Goal: Transaction & Acquisition: Subscribe to service/newsletter

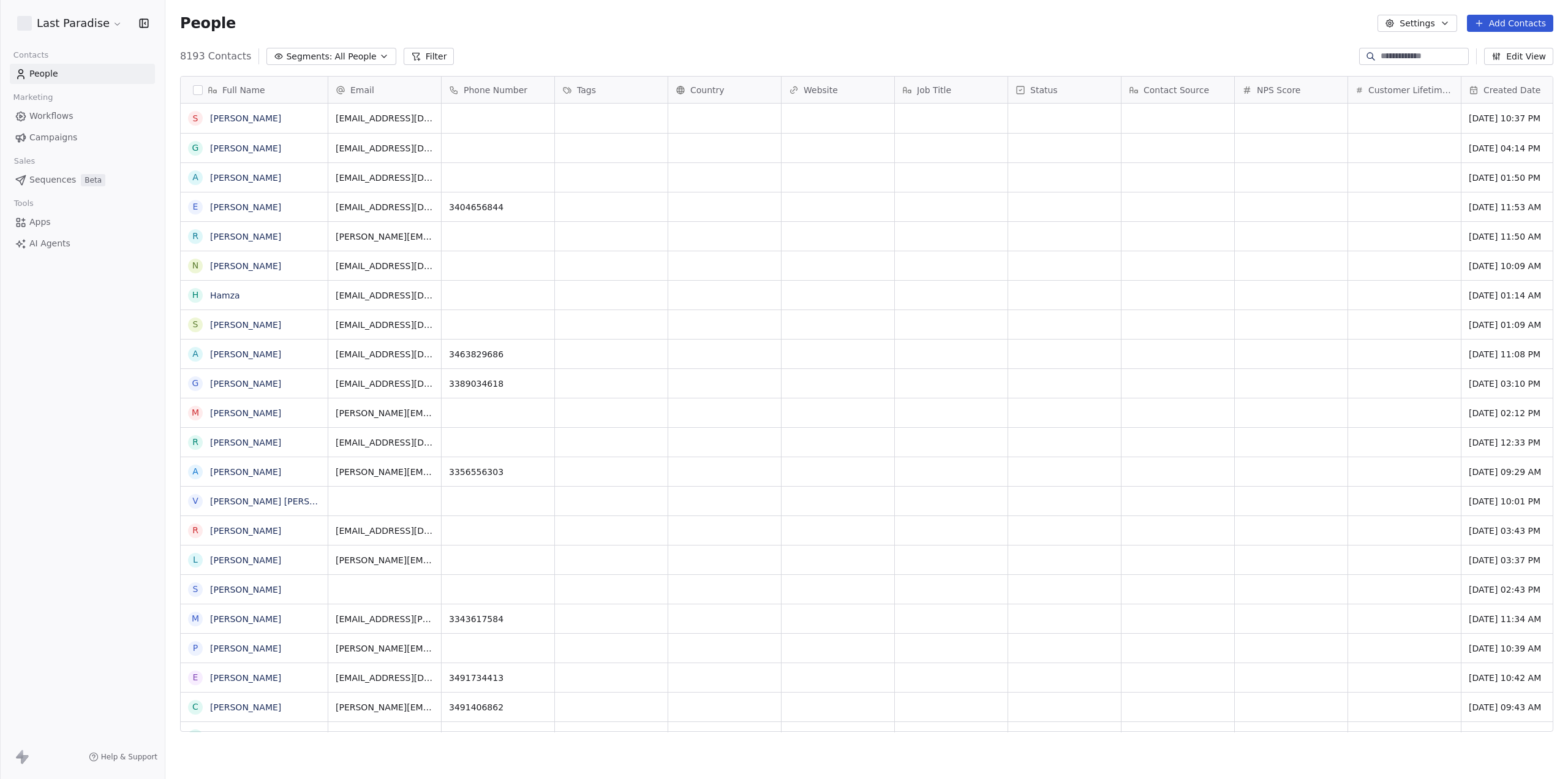
scroll to position [676, 1394]
click at [101, 28] on html "Last Paradise Contacts People Marketing Workflows Campaigns Sales Sequences Bet…" at bounding box center [784, 390] width 1568 height 779
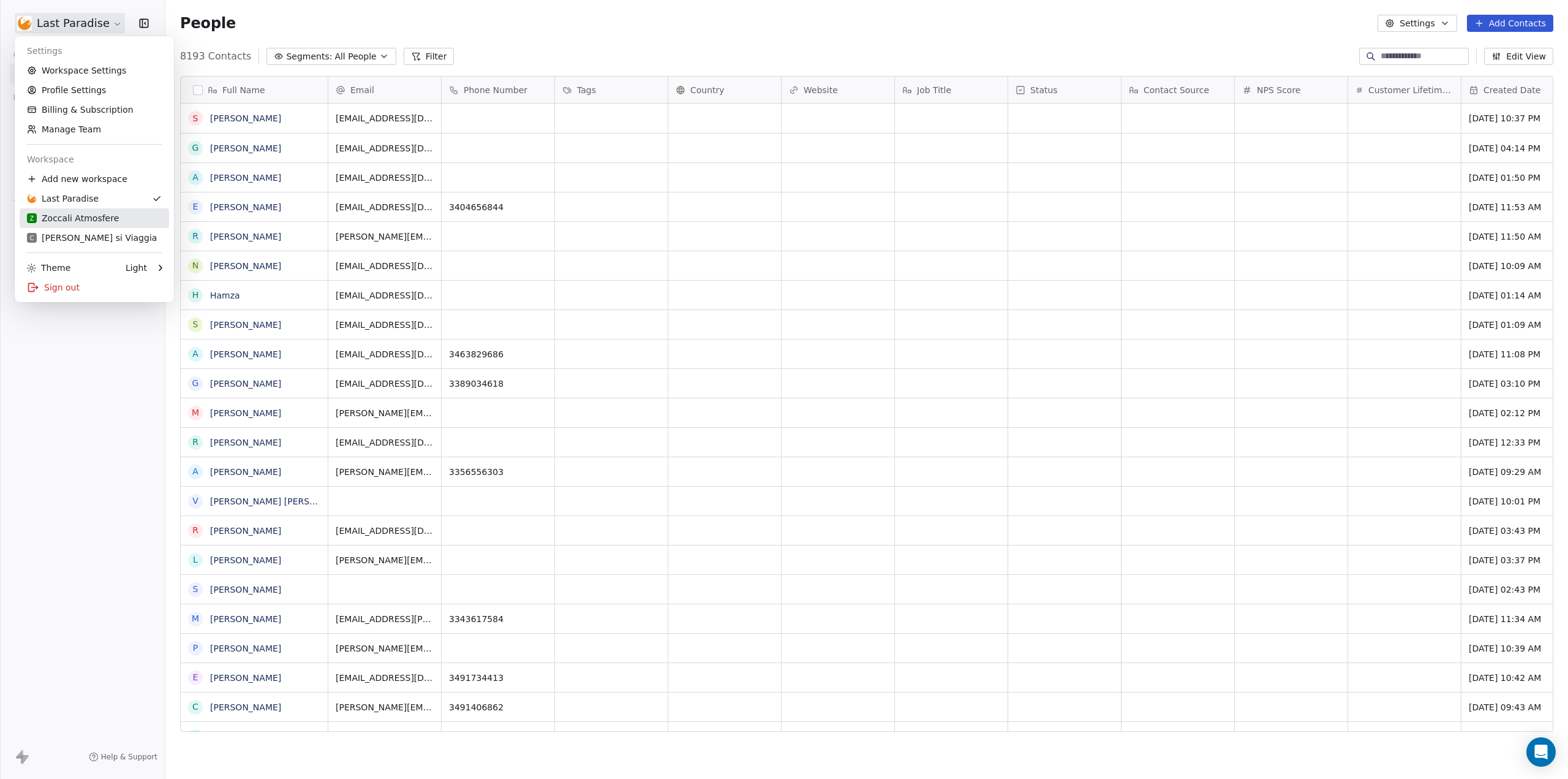
click at [71, 214] on div "Z Zoccali Atmosfere" at bounding box center [72, 218] width 92 height 13
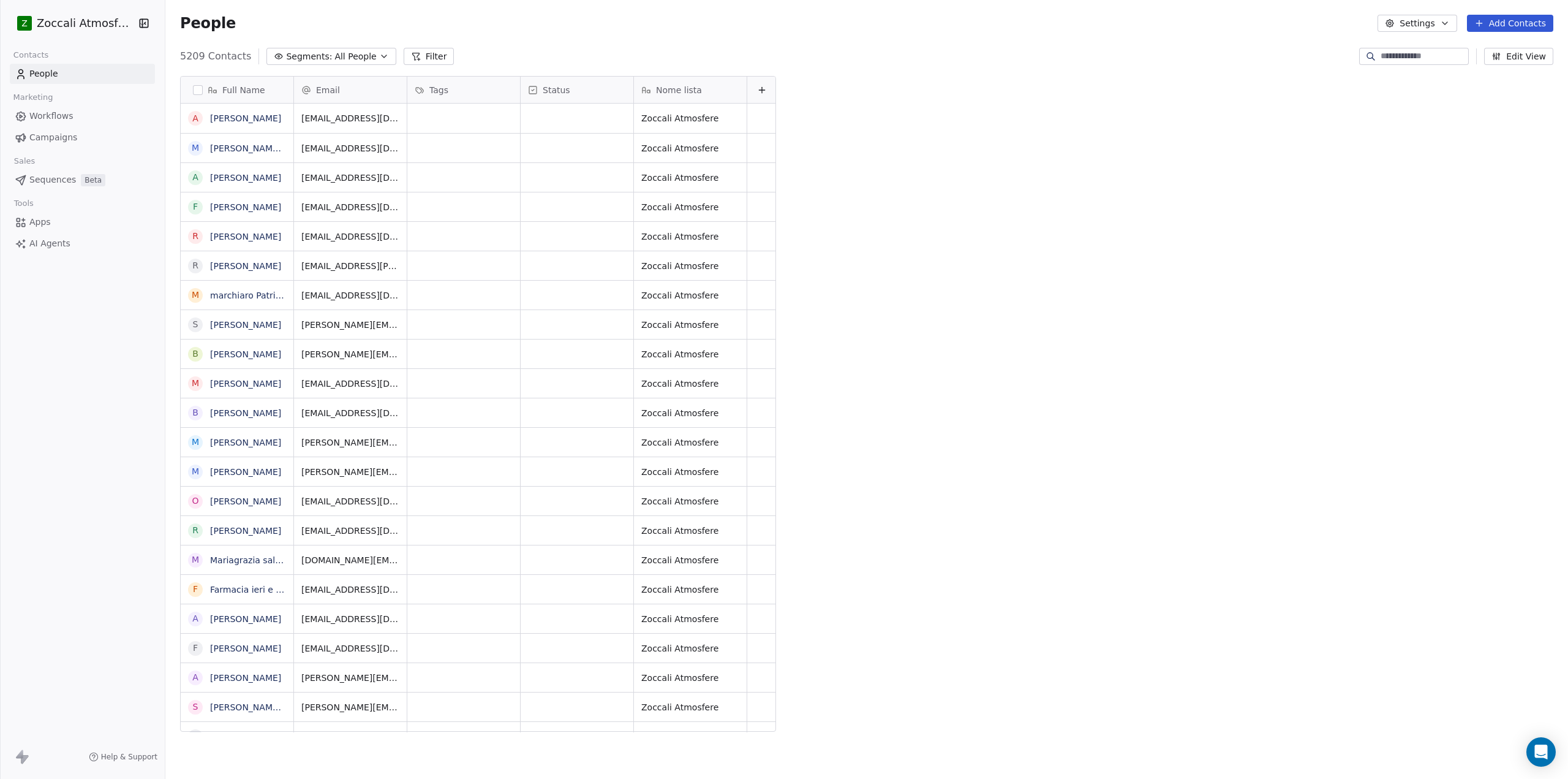
scroll to position [676, 1394]
click at [40, 134] on span "Campaigns" at bounding box center [53, 137] width 48 height 13
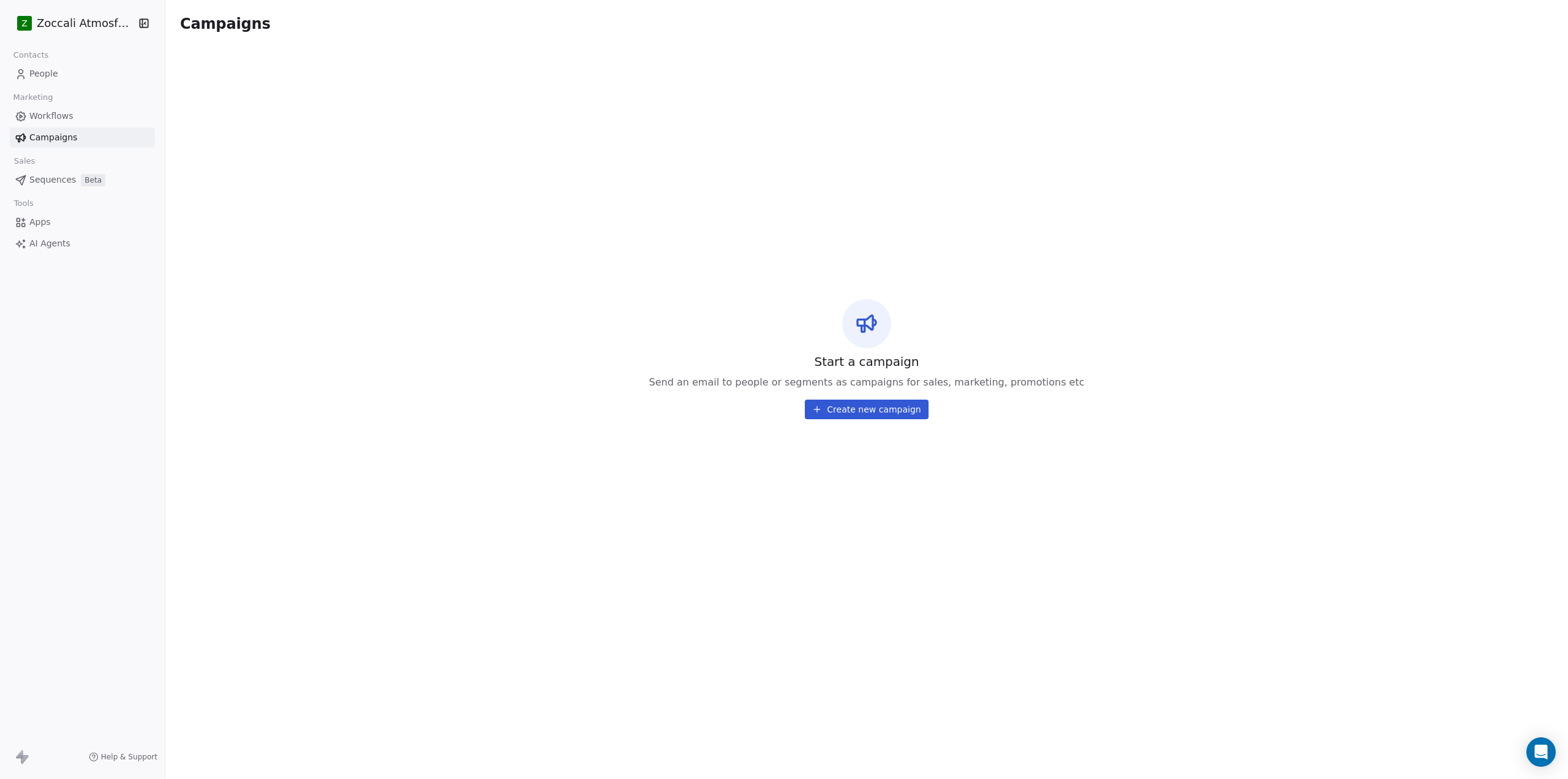
click at [52, 119] on span "Workflows" at bounding box center [51, 116] width 44 height 13
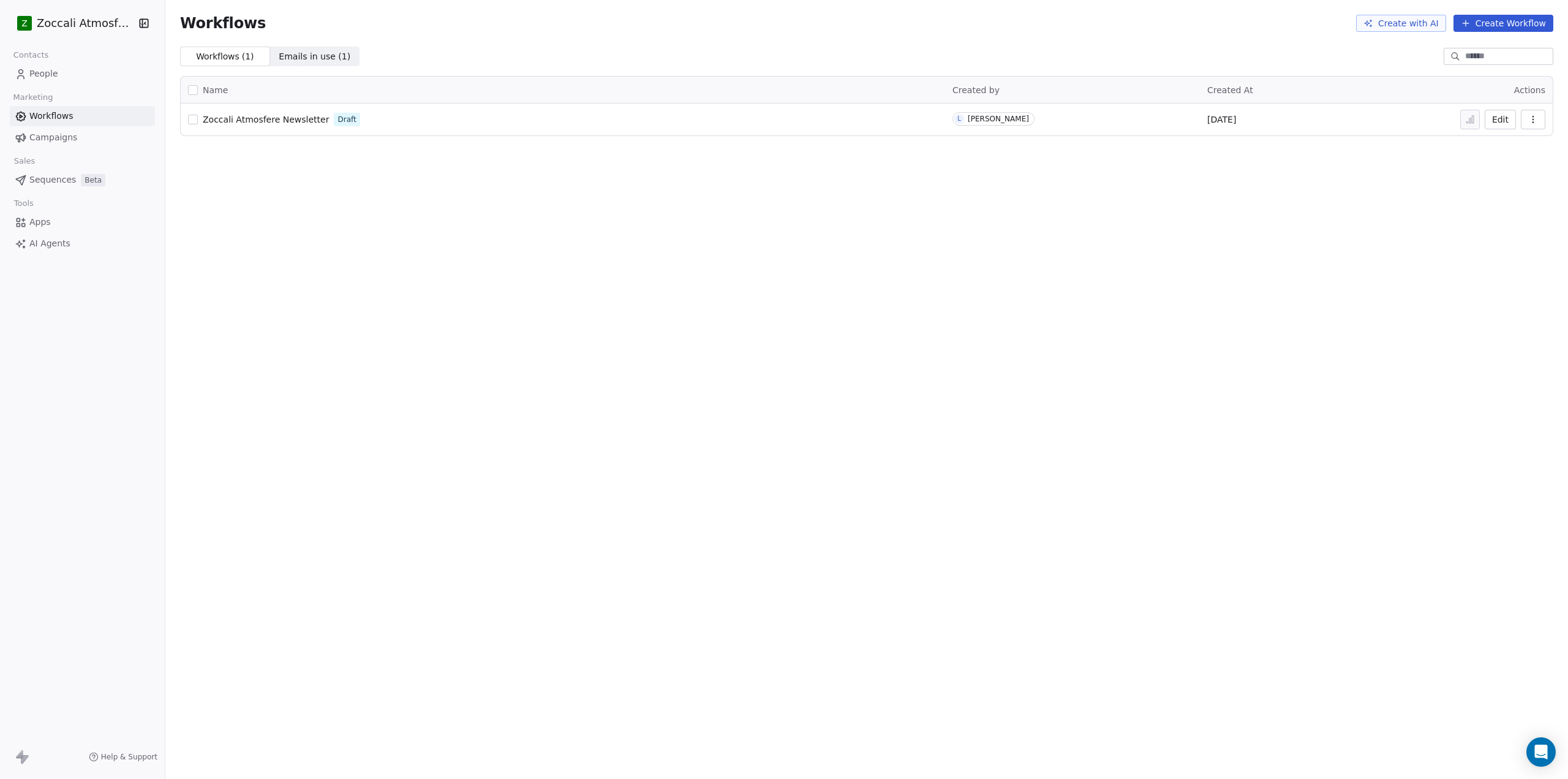
click at [236, 119] on span "Zoccali Atmosfere Newsletter" at bounding box center [265, 119] width 126 height 9
click at [191, 118] on button "button" at bounding box center [193, 119] width 9 height 9
click at [1530, 119] on icon "button" at bounding box center [1533, 119] width 9 height 9
click at [1513, 167] on span "Duplicate" at bounding box center [1502, 169] width 41 height 13
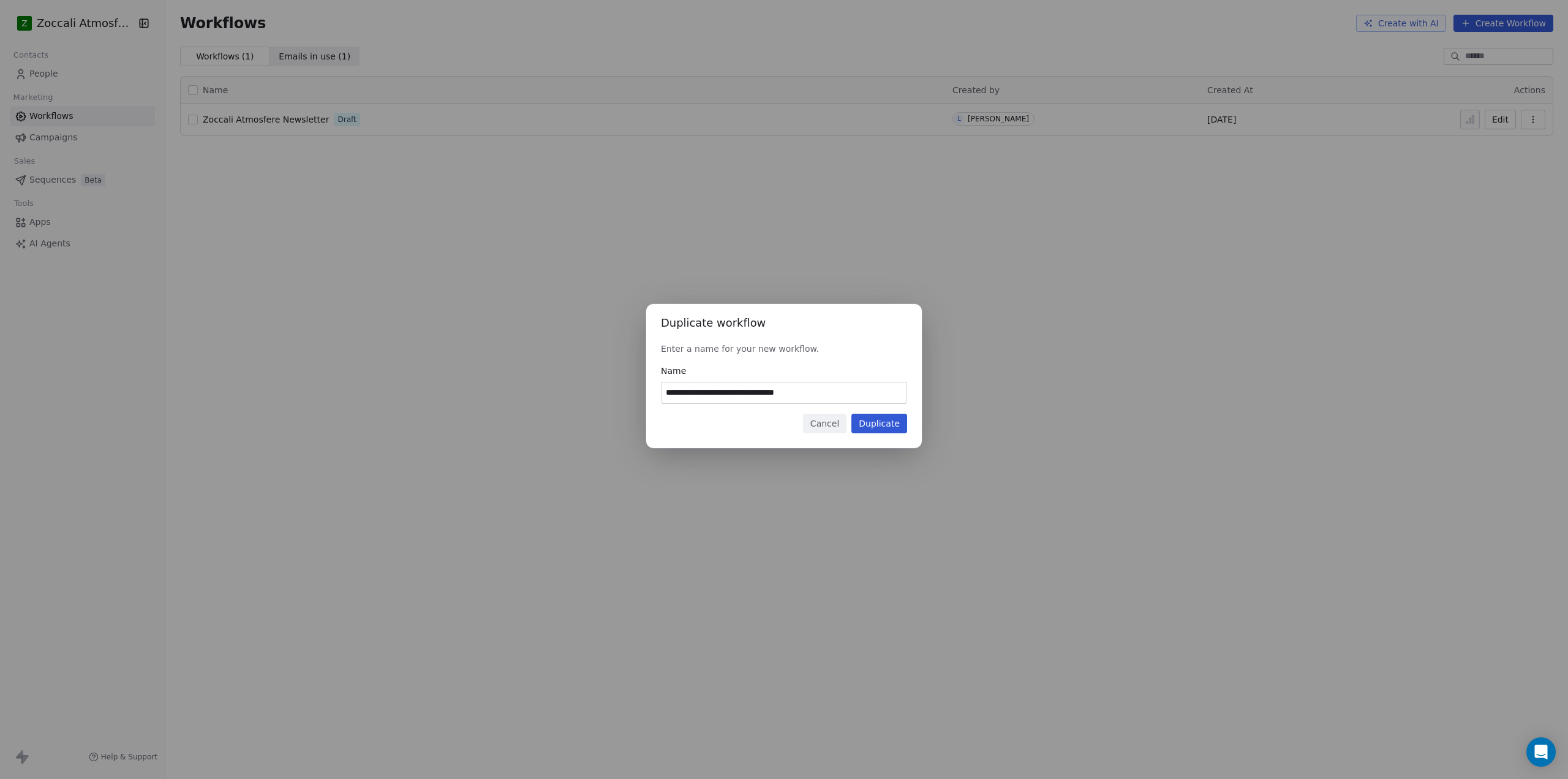
drag, startPoint x: 818, startPoint y: 388, endPoint x: 499, endPoint y: 406, distance: 319.5
click at [499, 407] on div "**********" at bounding box center [784, 390] width 1568 height 210
type input "**********"
click at [881, 424] on button "Duplicate" at bounding box center [879, 423] width 56 height 20
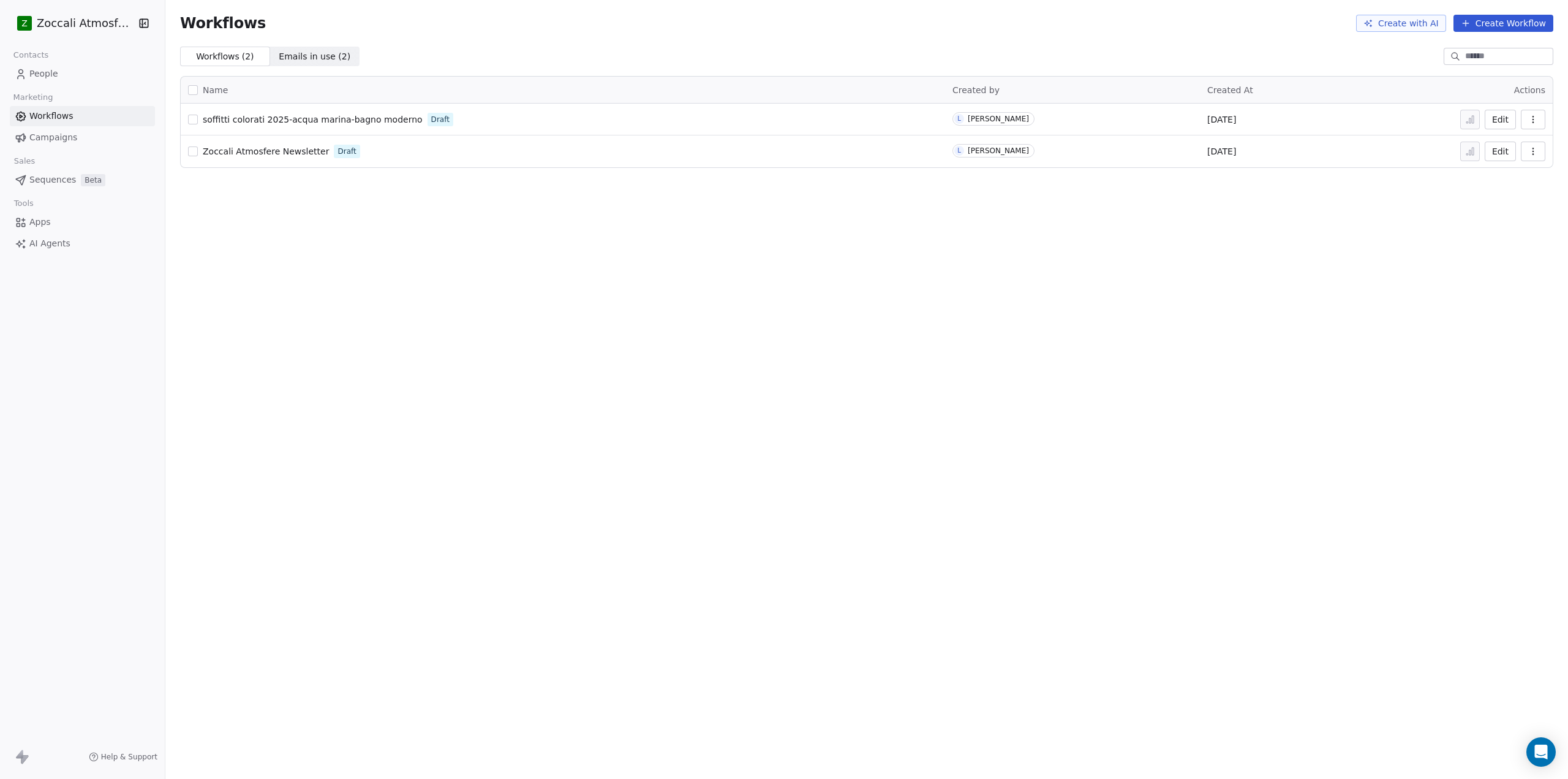
click at [1504, 119] on button "Edit" at bounding box center [1500, 119] width 31 height 20
click at [196, 119] on button "button" at bounding box center [193, 119] width 9 height 9
click at [1532, 124] on icon "button" at bounding box center [1533, 119] width 9 height 9
click at [1501, 205] on span "Delete" at bounding box center [1496, 208] width 28 height 13
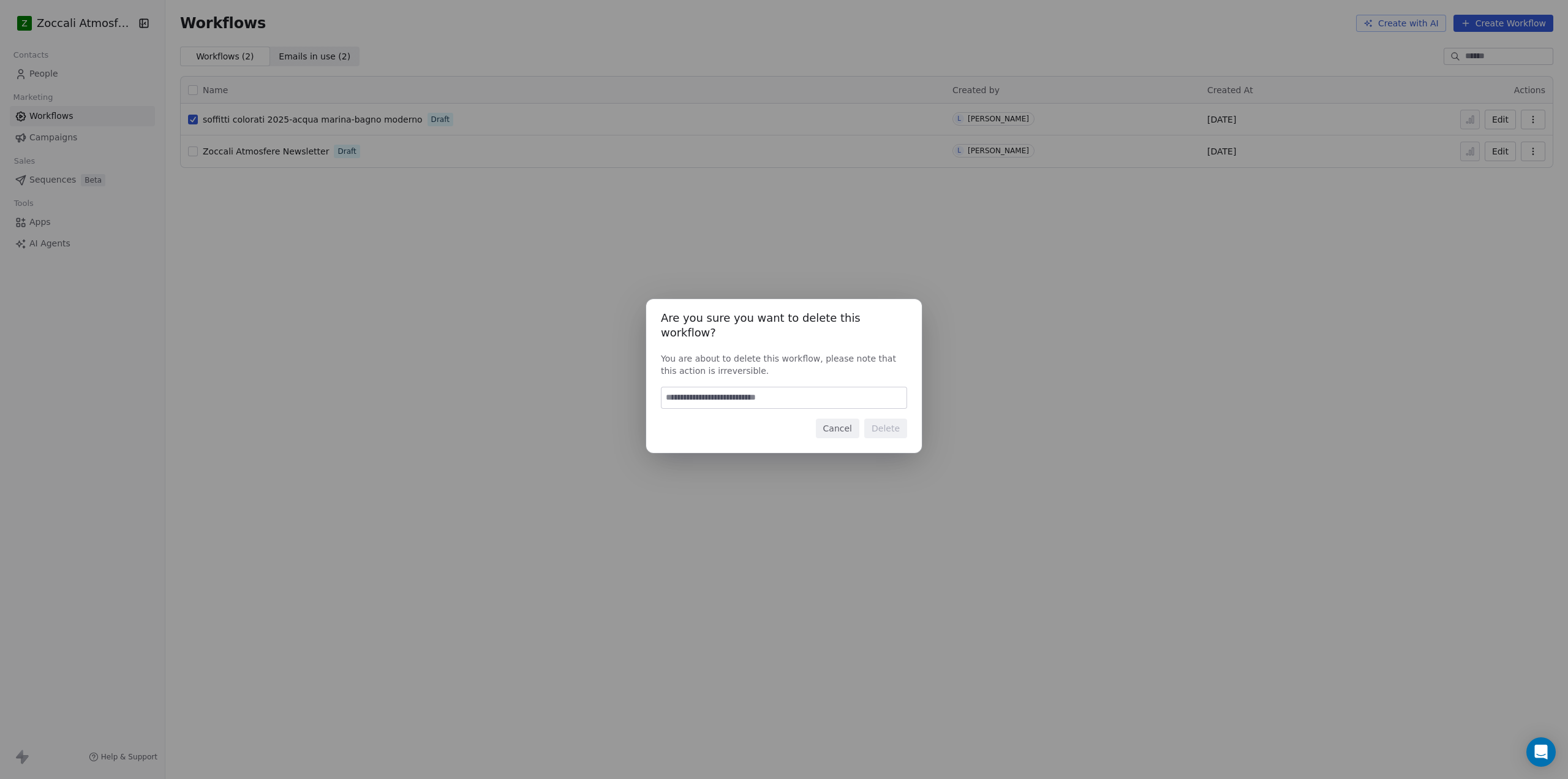
click at [838, 422] on button "Cancel" at bounding box center [837, 428] width 43 height 20
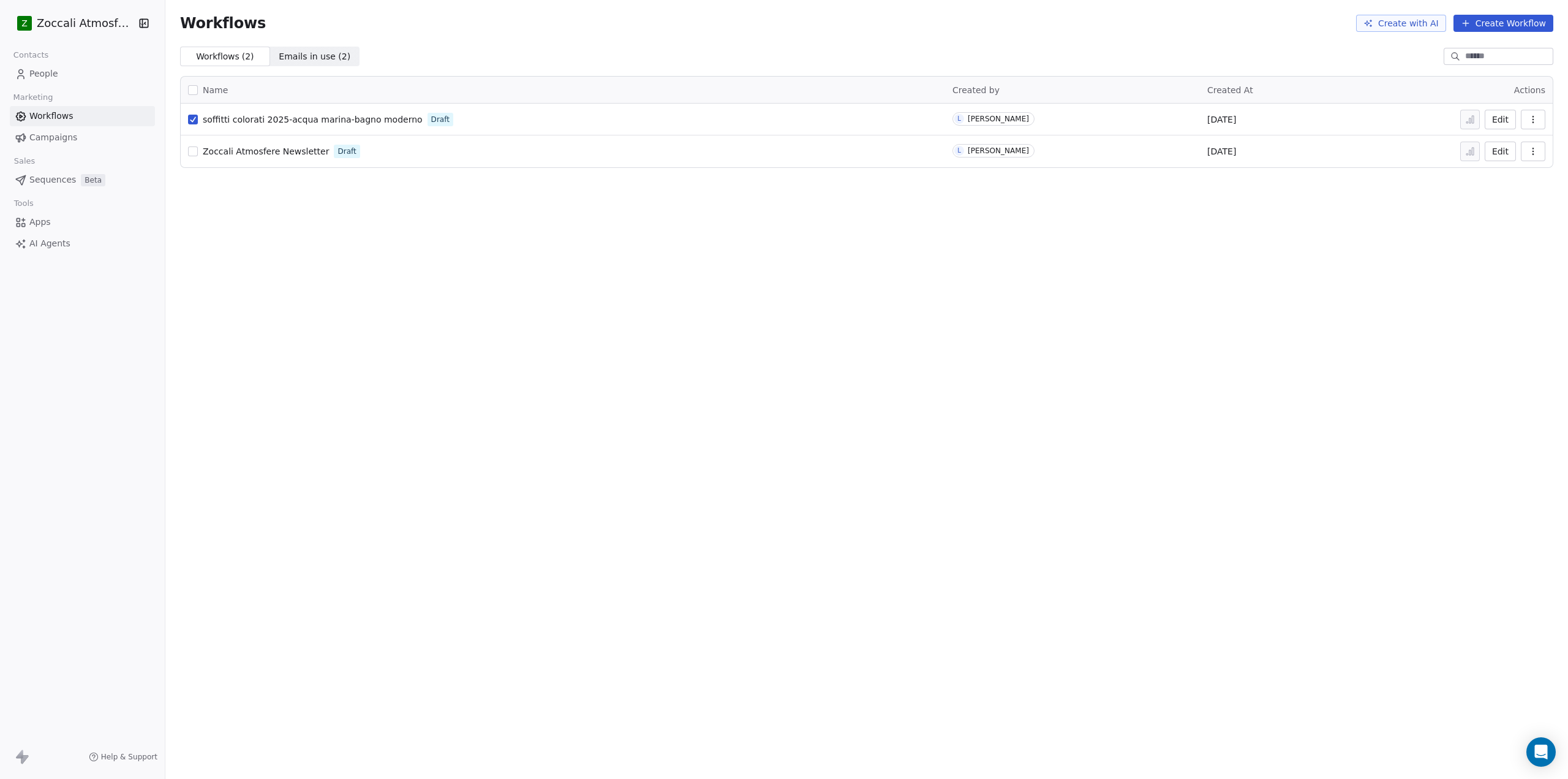
click at [1537, 118] on icon "button" at bounding box center [1533, 119] width 9 height 9
click at [1491, 208] on span "Delete" at bounding box center [1496, 208] width 28 height 13
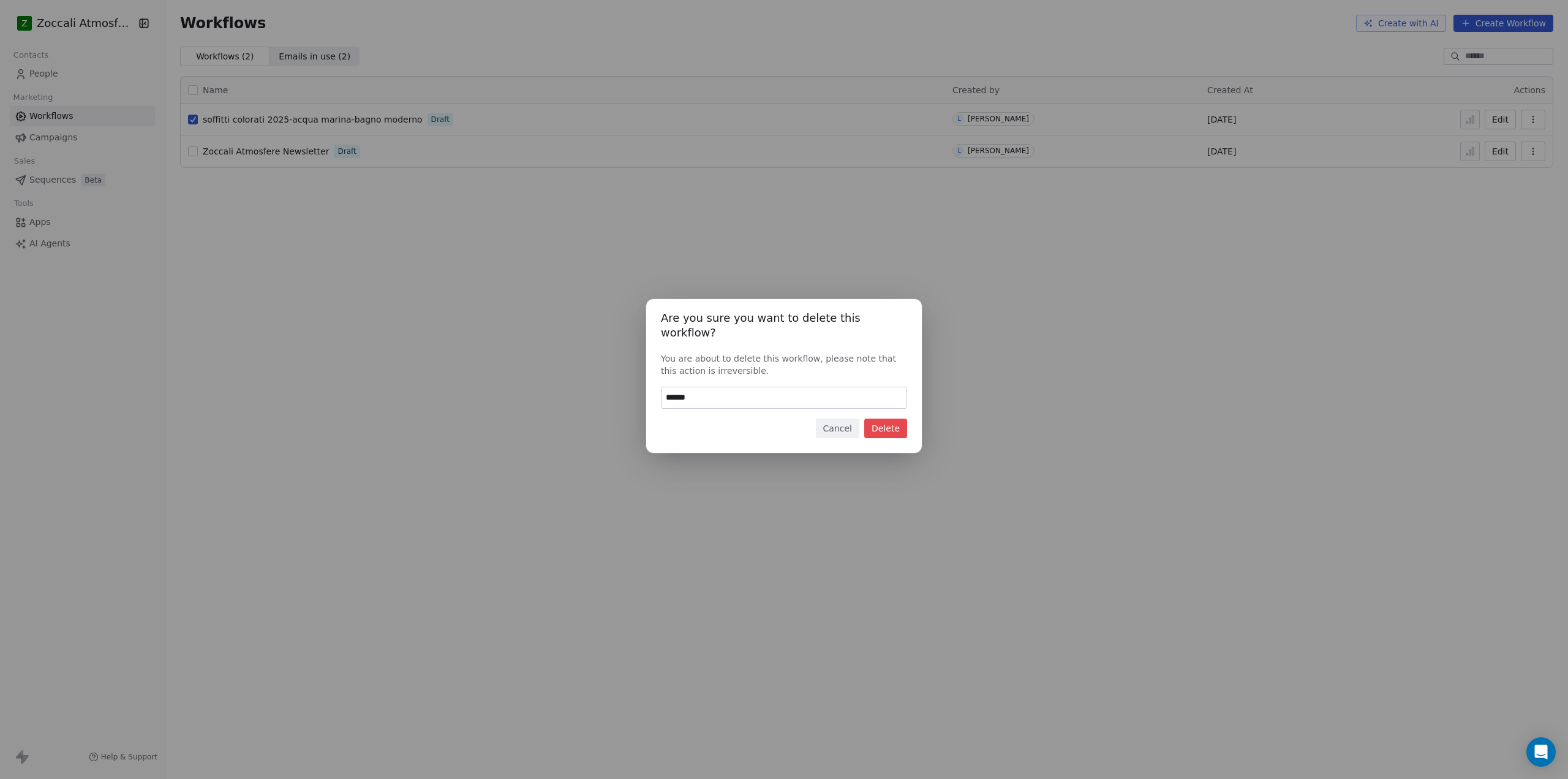
type input "******"
click at [890, 419] on button "Delete" at bounding box center [886, 428] width 43 height 20
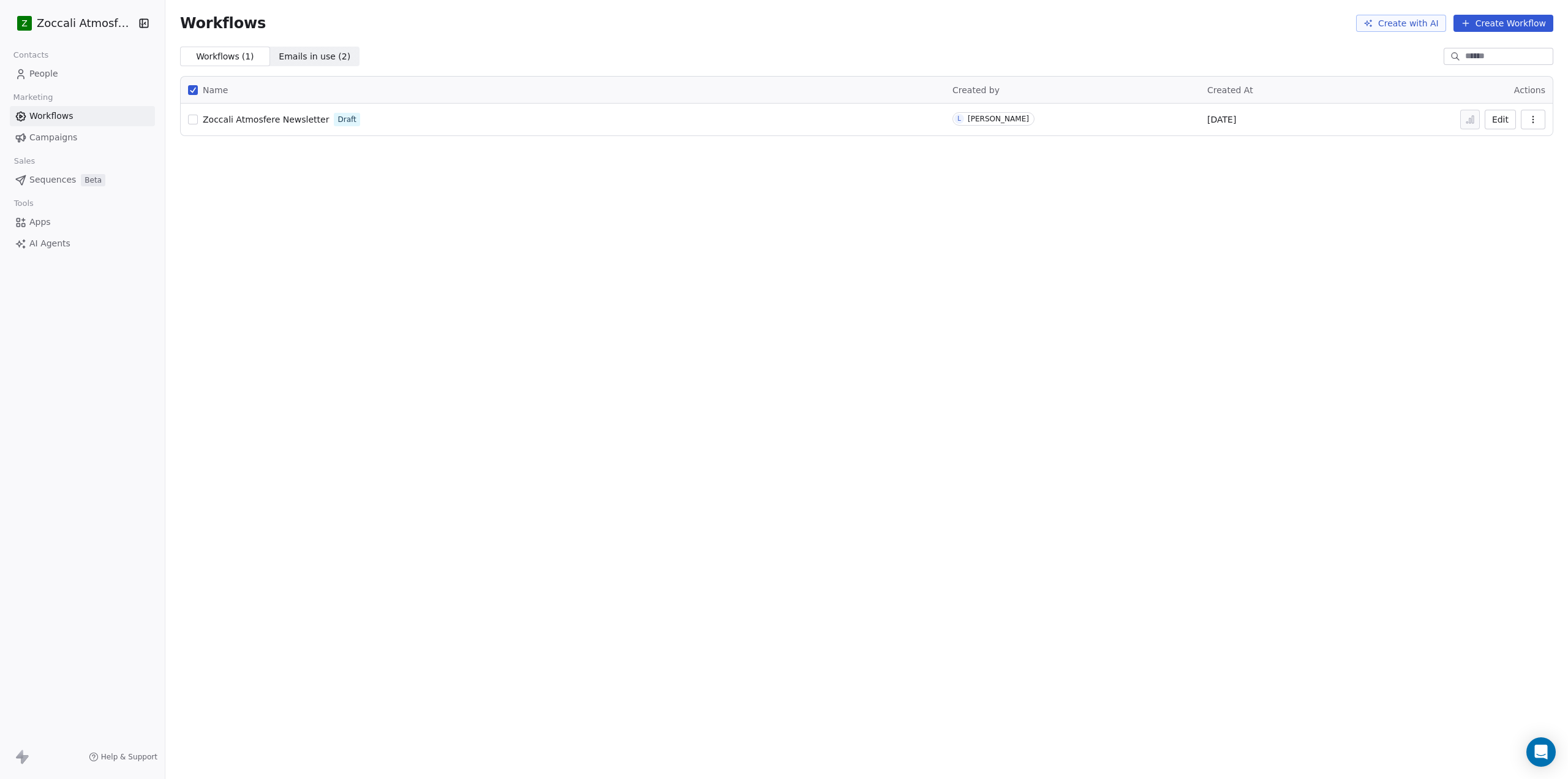
click at [264, 120] on span "Zoccali Atmosfere Newsletter" at bounding box center [265, 119] width 126 height 9
click at [305, 54] on span "Emails in use ( 2 )" at bounding box center [314, 57] width 71 height 13
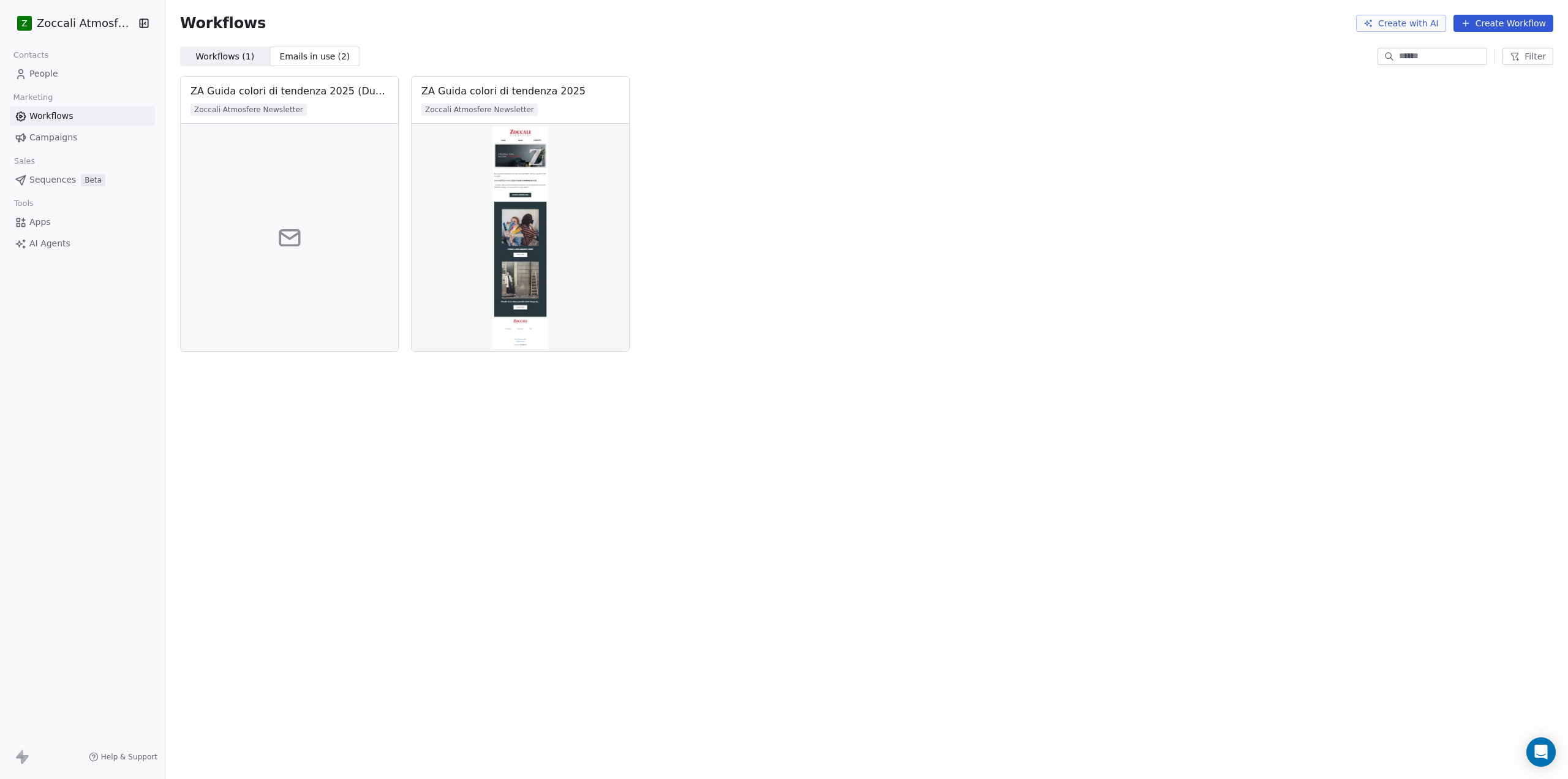
click at [222, 52] on span "Workflows ( 1 )" at bounding box center [225, 57] width 59 height 13
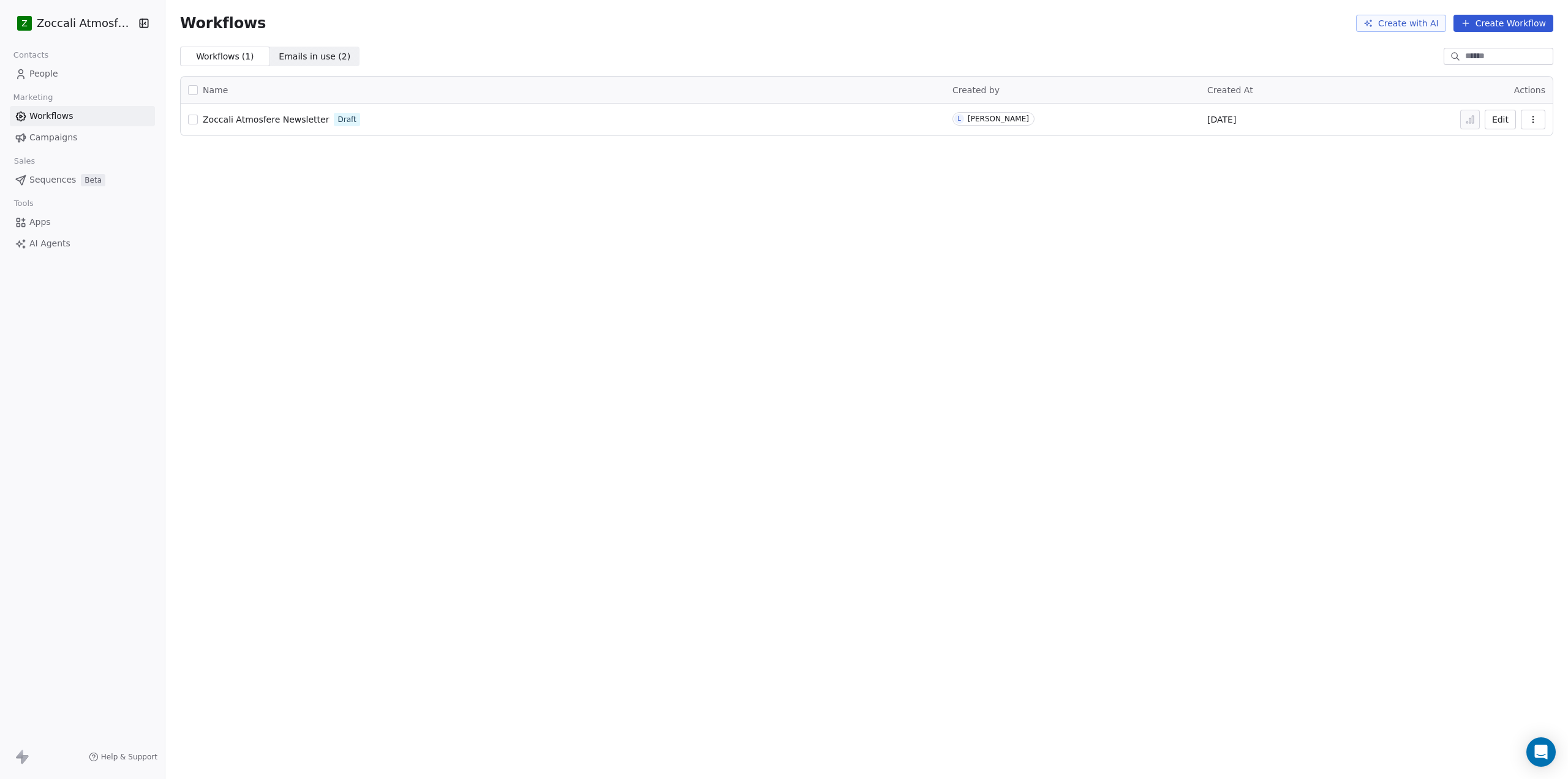
click at [335, 55] on span "Emails in use ( 2 )" at bounding box center [314, 57] width 71 height 13
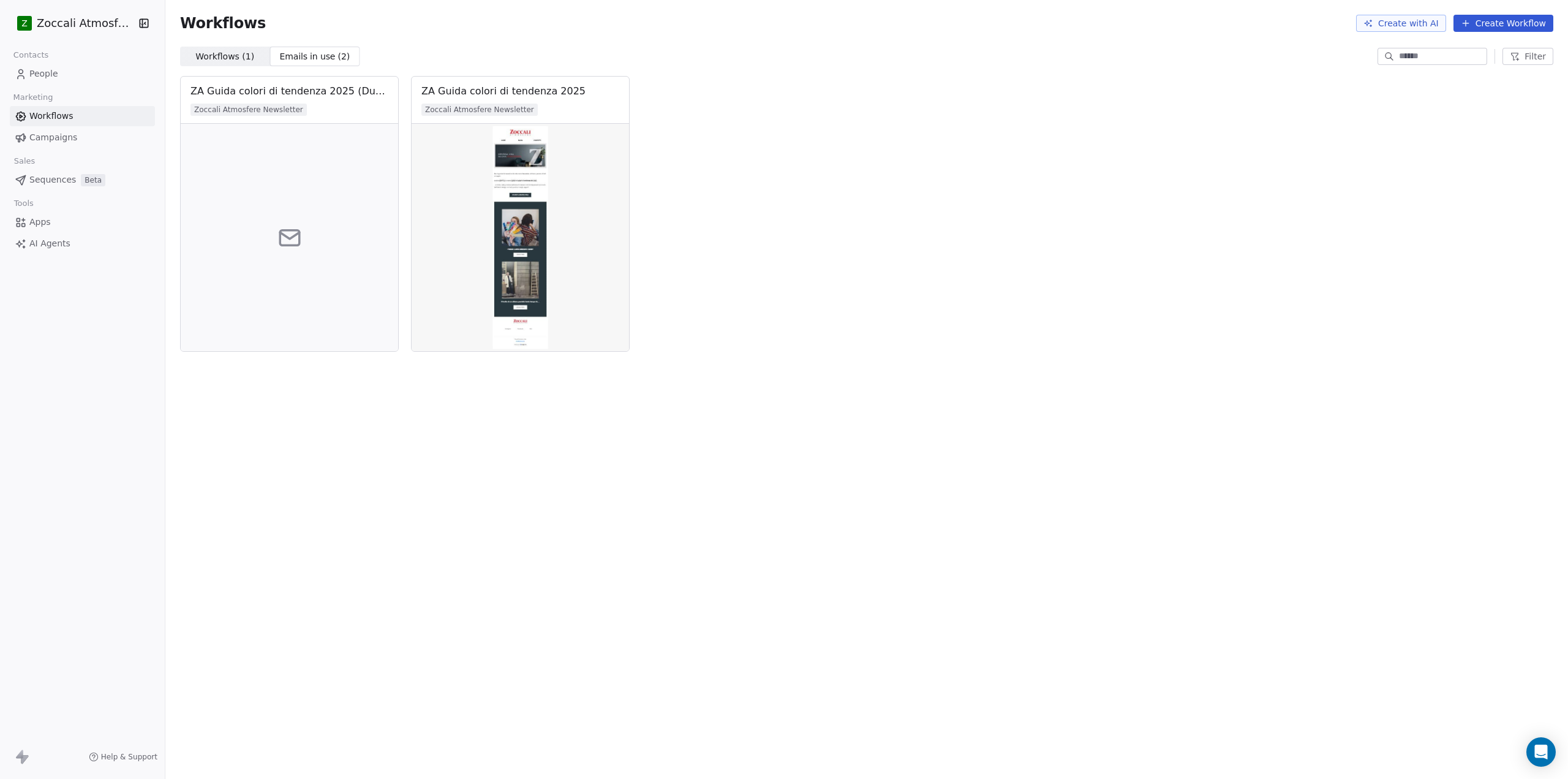
click at [58, 135] on span "Campaigns" at bounding box center [53, 137] width 48 height 13
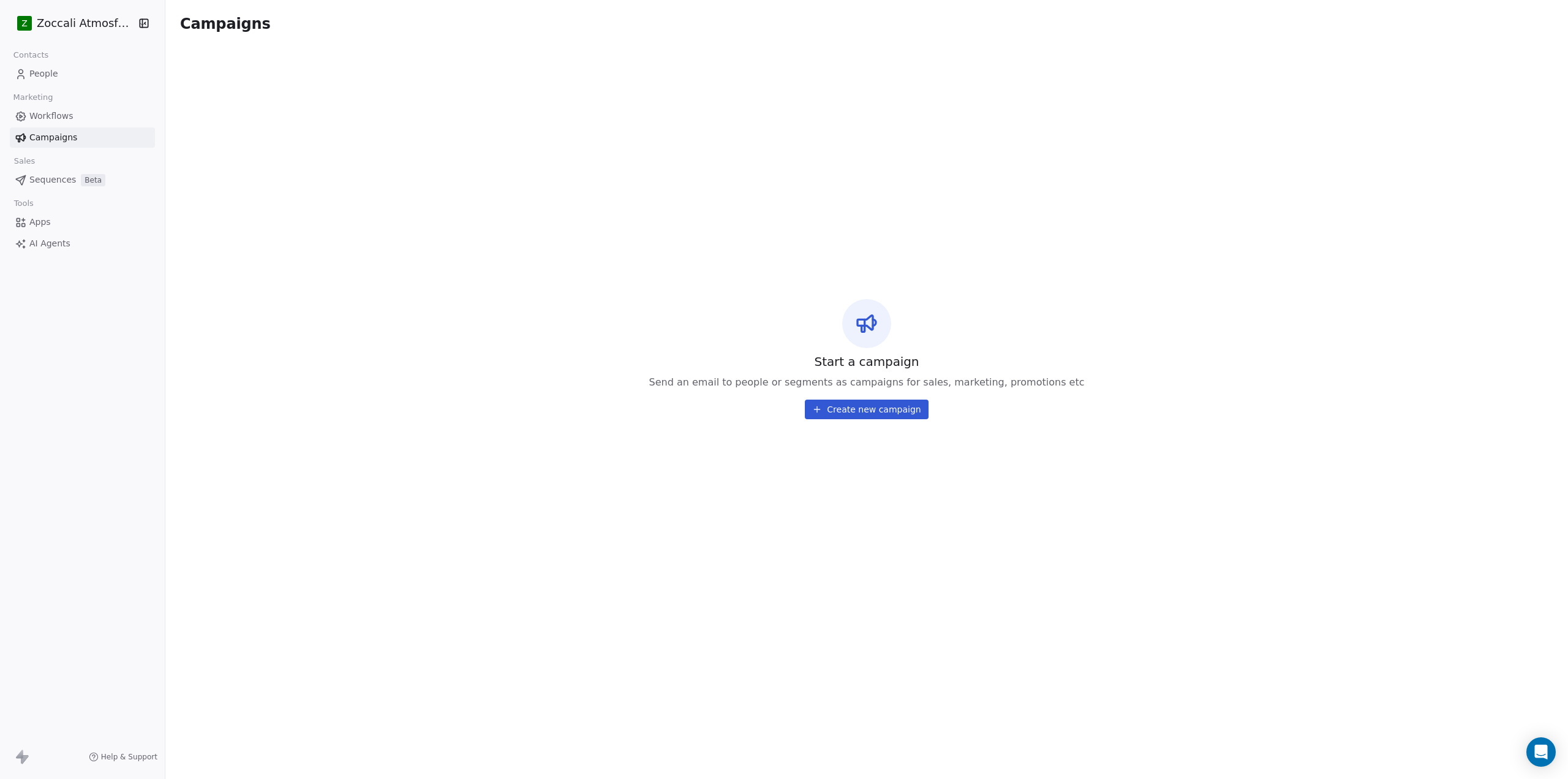
click at [851, 411] on button "Create new campaign" at bounding box center [866, 409] width 123 height 20
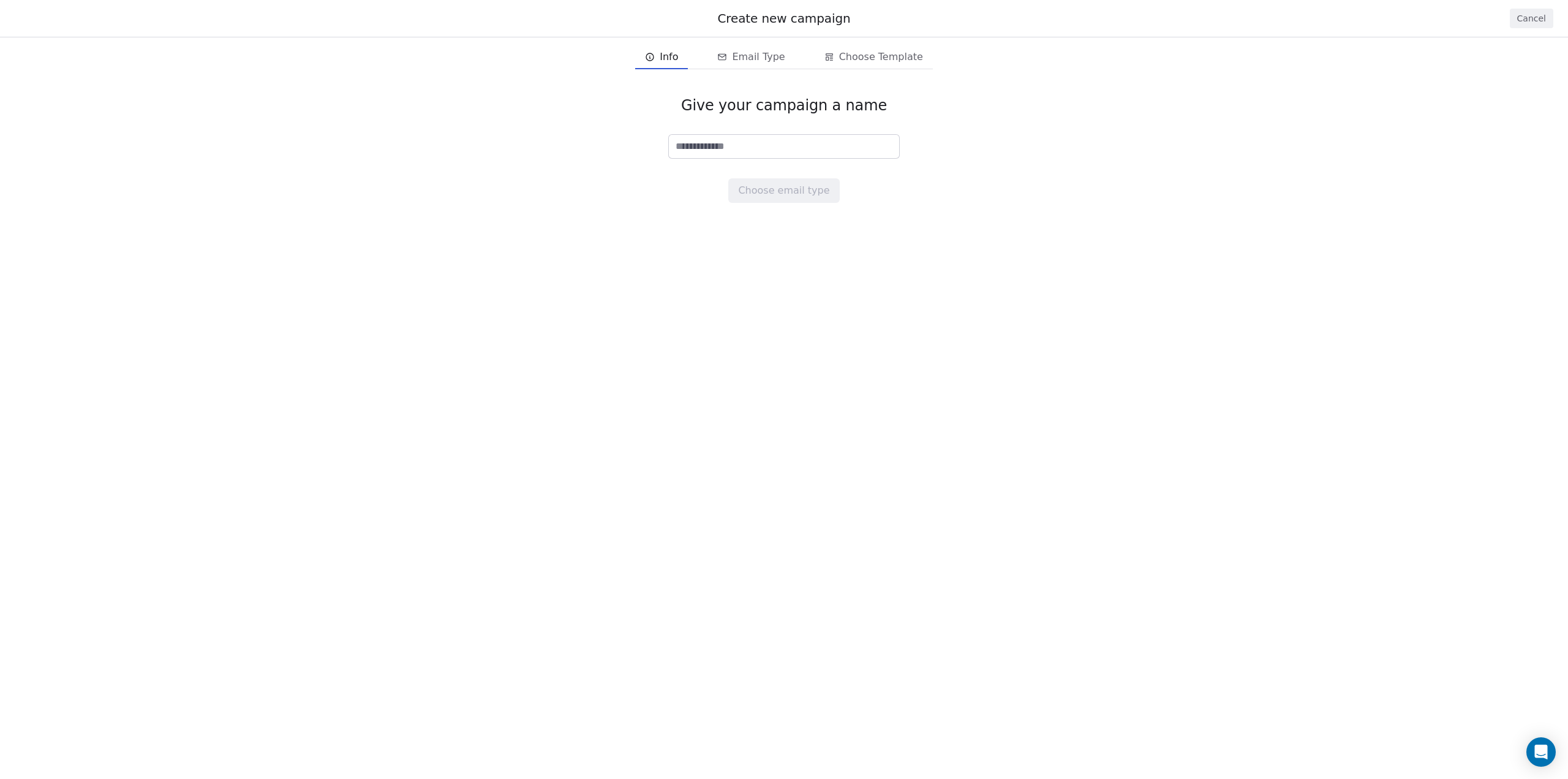
paste input "**********"
click at [739, 149] on input "**********" at bounding box center [784, 147] width 230 height 24
click at [742, 146] on input "**********" at bounding box center [784, 147] width 230 height 24
type input "**********"
click at [793, 186] on button "Choose email type" at bounding box center [784, 190] width 111 height 24
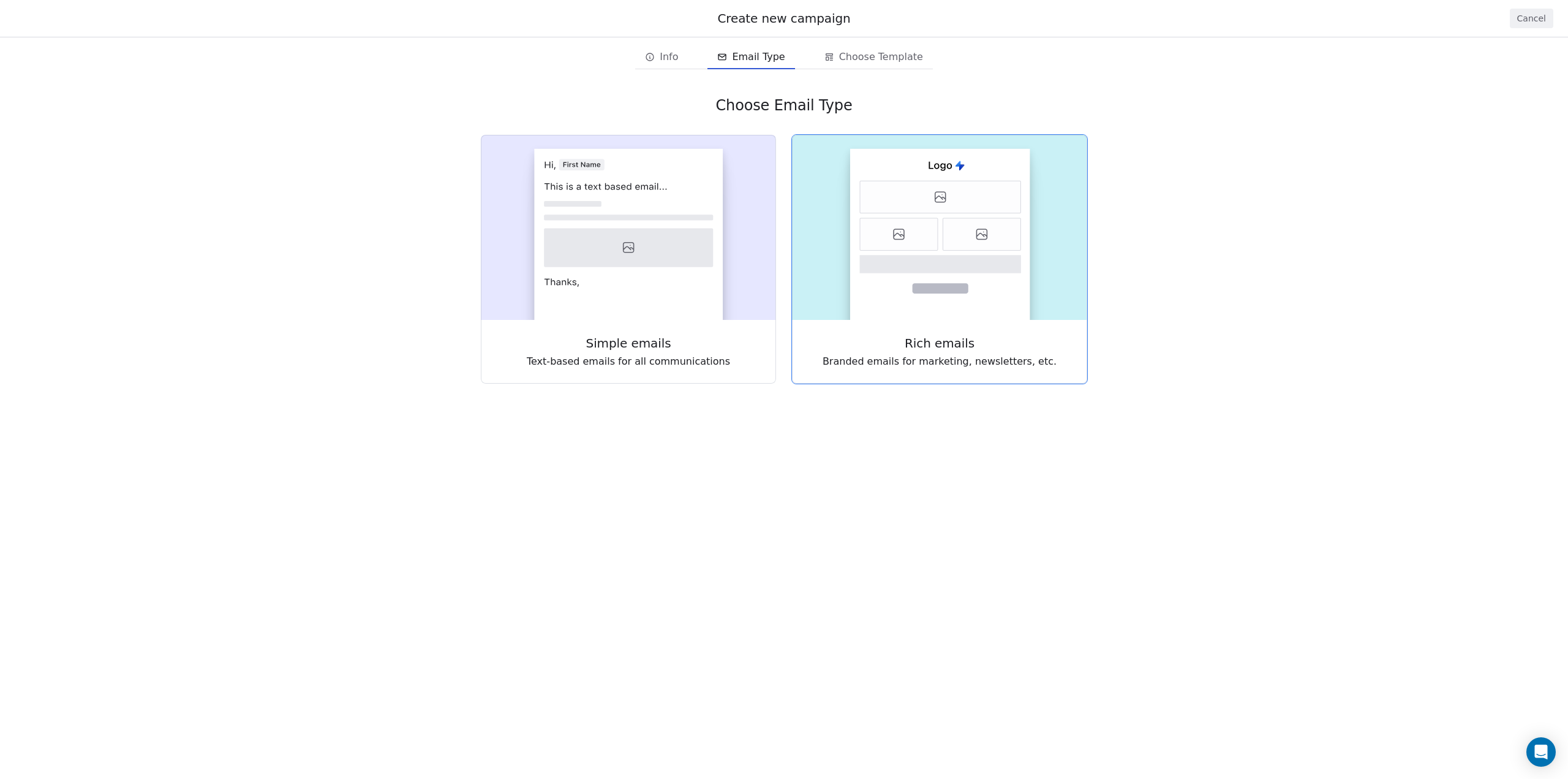
click at [946, 210] on icon at bounding box center [940, 196] width 161 height 32
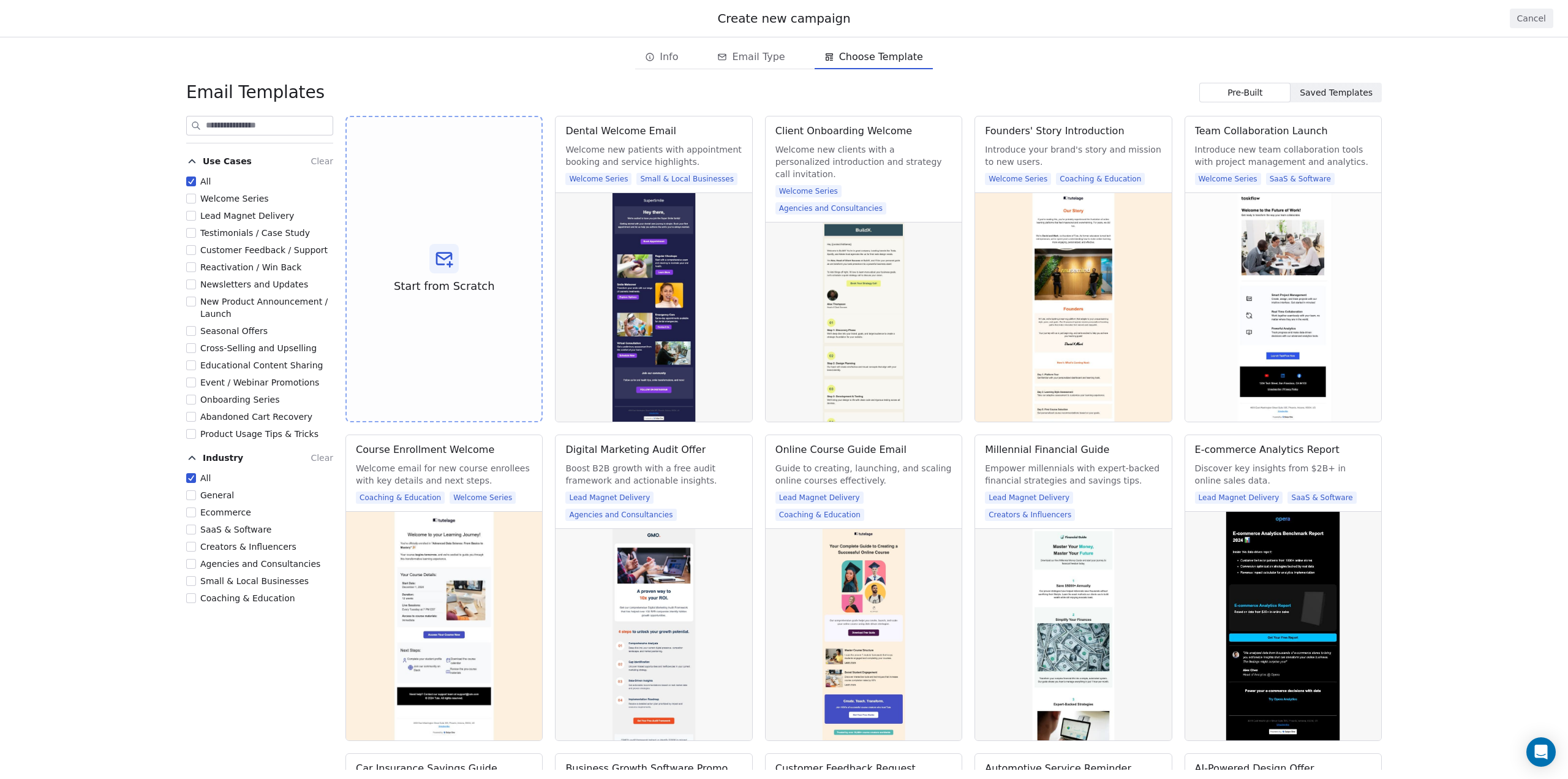
click at [1332, 93] on span "Saved Templates" at bounding box center [1336, 93] width 73 height 13
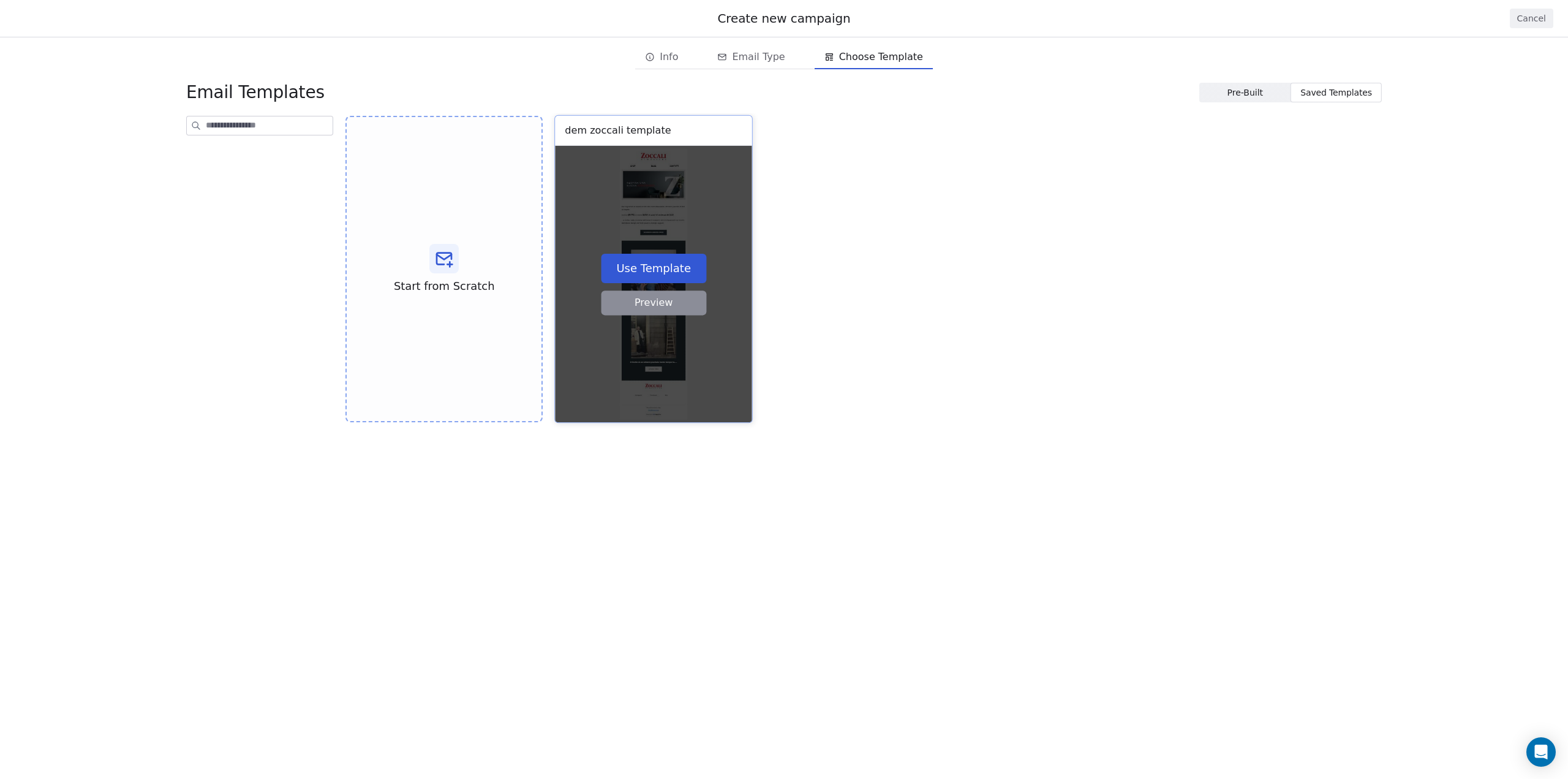
click at [657, 267] on button "Use Template" at bounding box center [654, 267] width 105 height 29
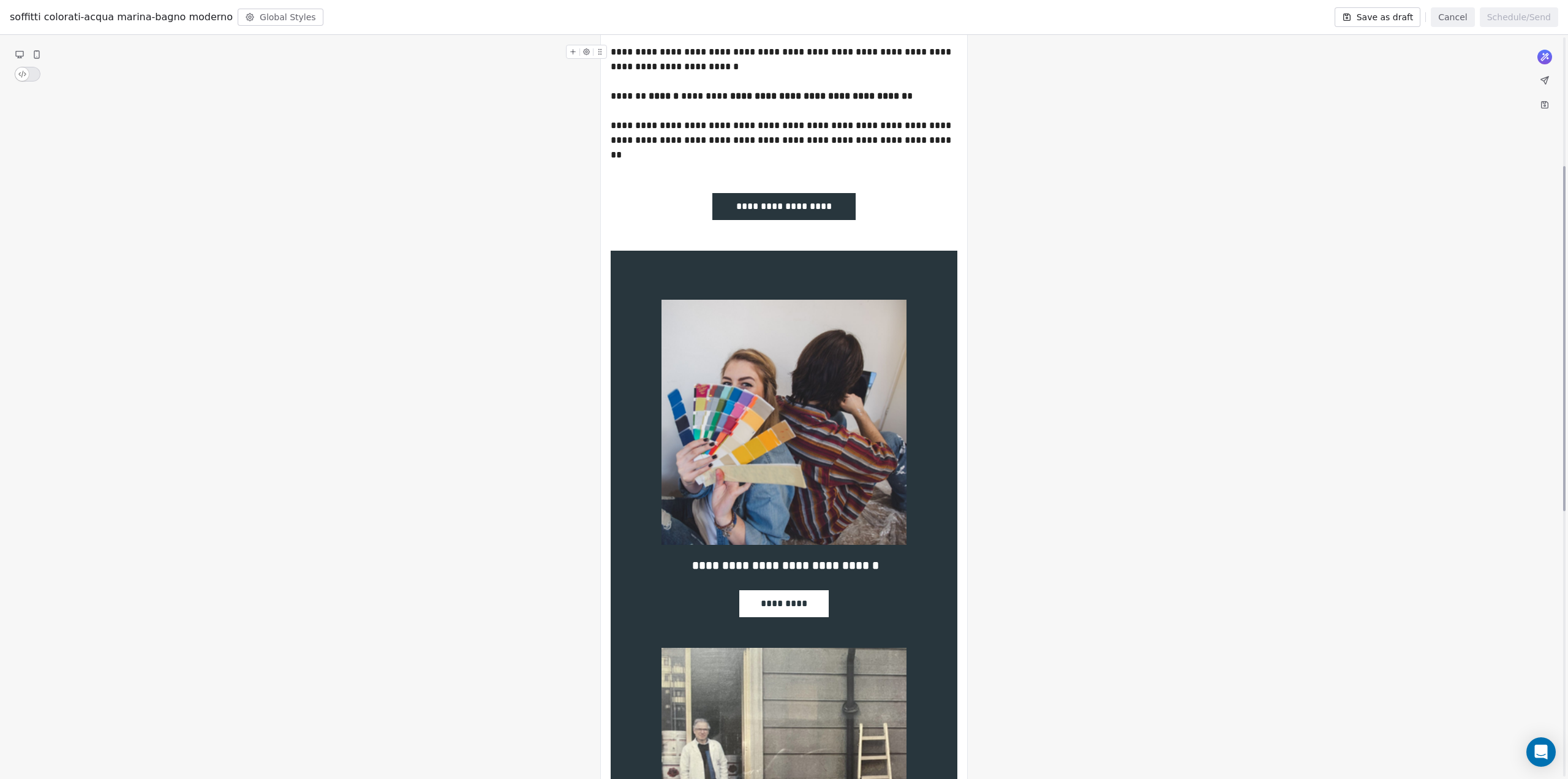
scroll to position [408, 0]
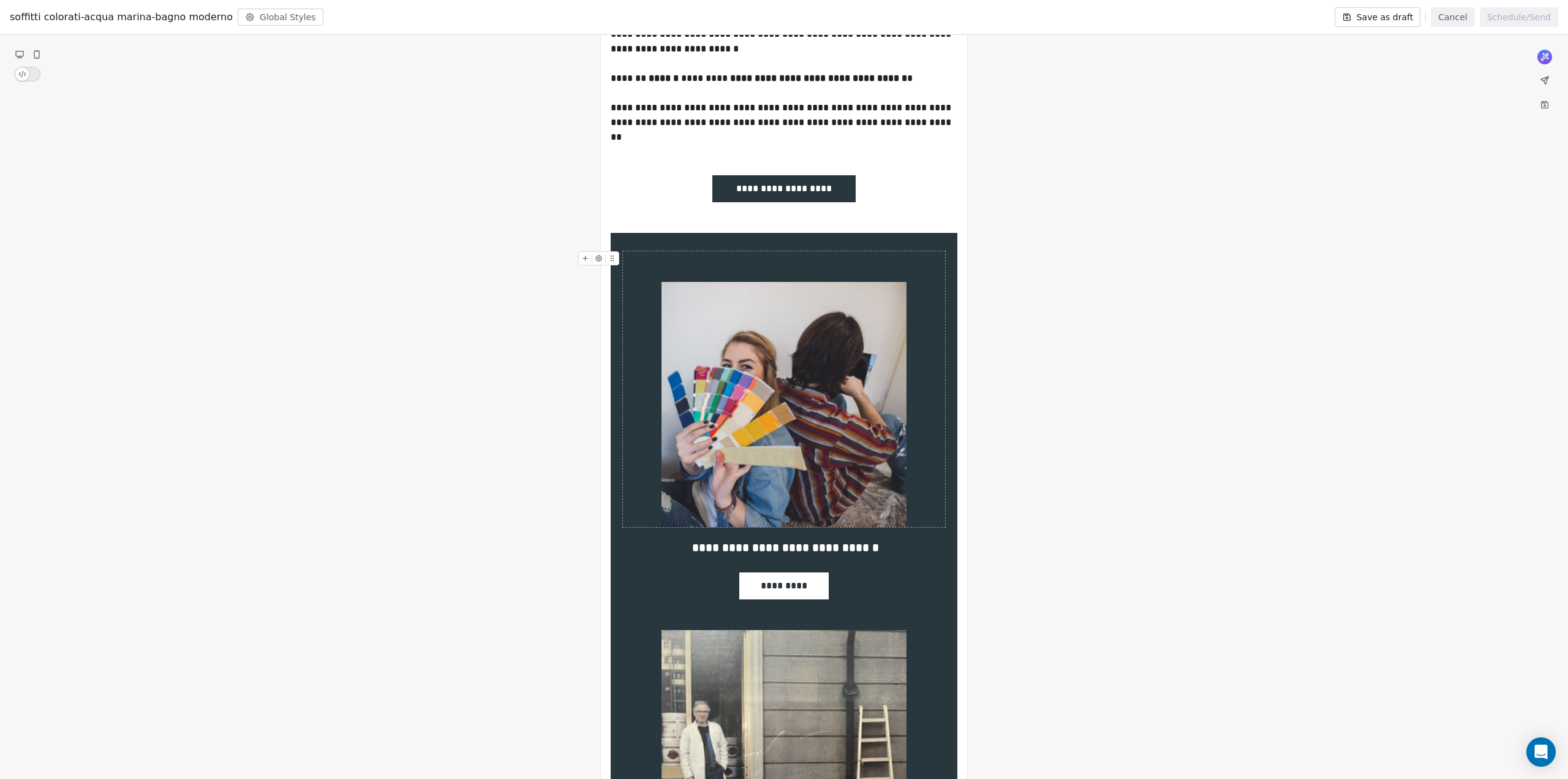
click at [747, 316] on img at bounding box center [784, 404] width 245 height 245
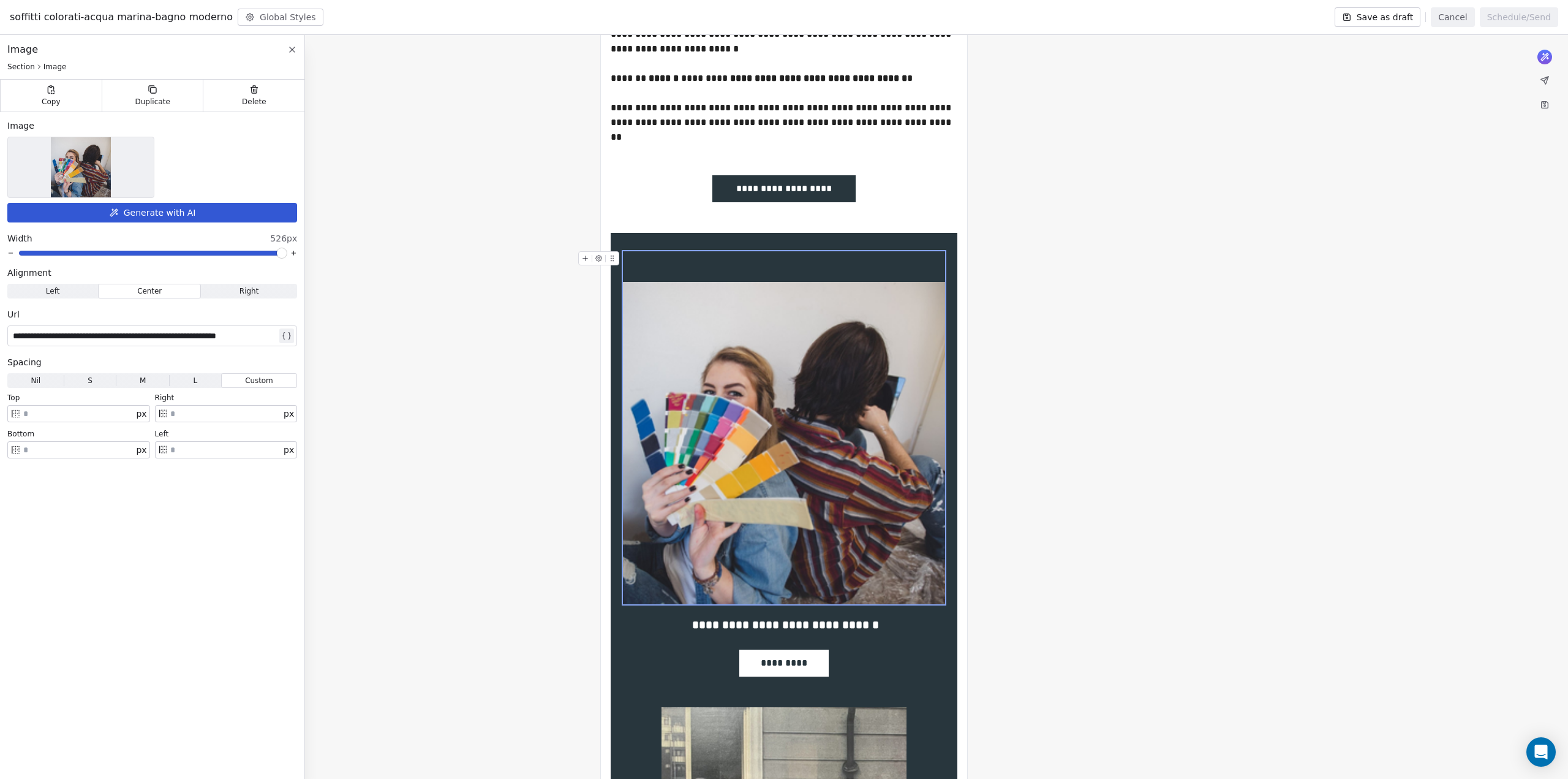
click at [286, 251] on span at bounding box center [281, 253] width 7 height 7
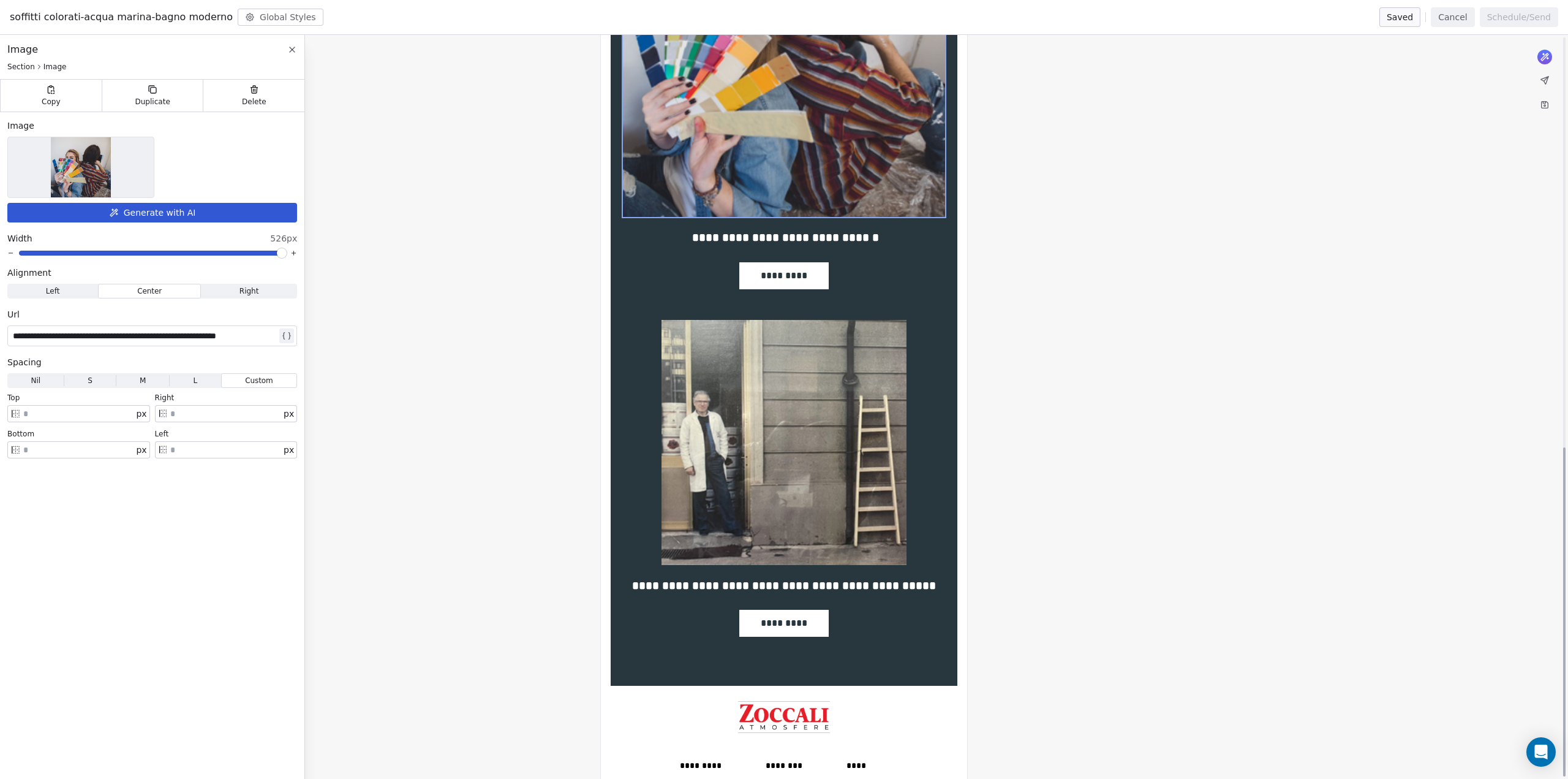
scroll to position [927, 0]
